Goal: Information Seeking & Learning: Find specific fact

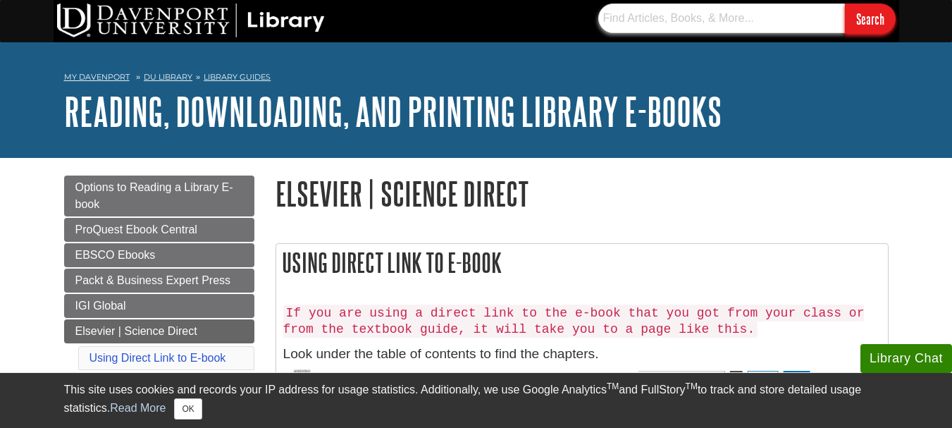
click at [619, 23] on input "text" at bounding box center [721, 19] width 247 height 30
paste input "https://doi.org/10.1016/j.pediatrneurol.2024.09.010"
type input "https://doi.org/10.1016/j.pediatrneurol.2024.09.010"
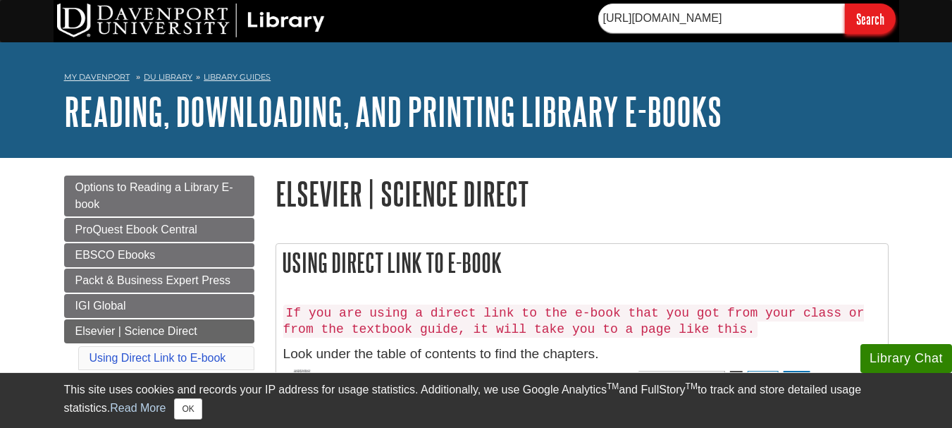
click at [859, 18] on input "Search" at bounding box center [870, 19] width 51 height 30
click at [863, 16] on input "Search" at bounding box center [870, 19] width 51 height 30
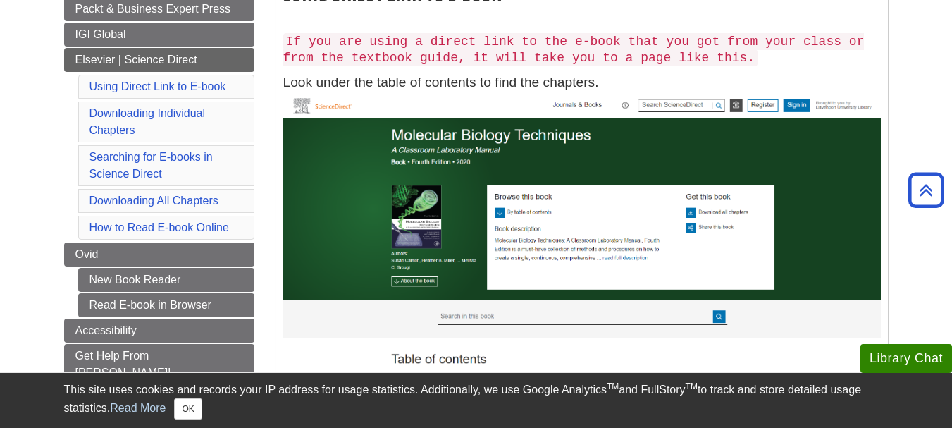
scroll to position [254, 0]
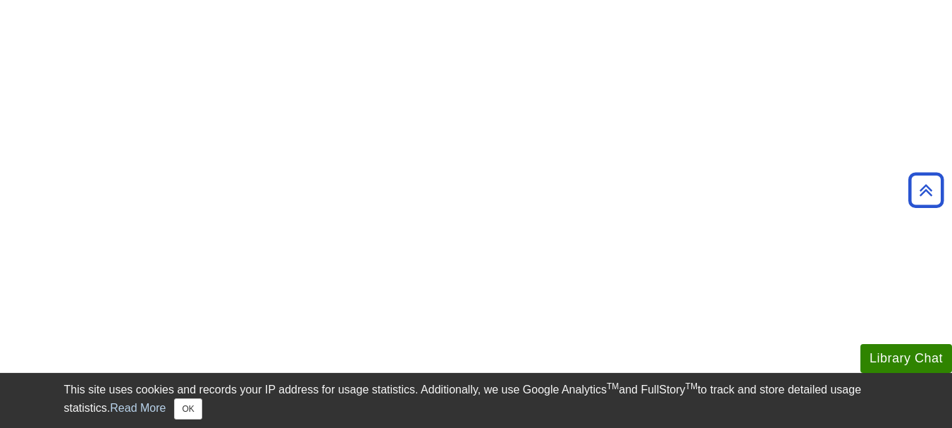
scroll to position [282, 0]
